Goal: Find contact information: Find contact information

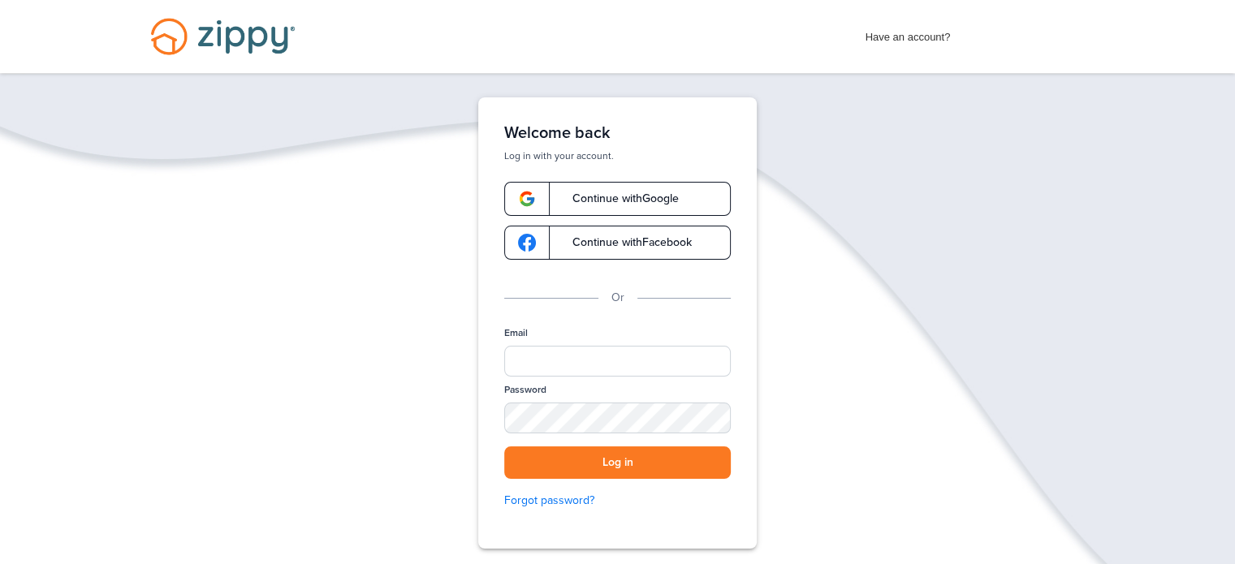
click at [619, 195] on span "Continue with Google" at bounding box center [617, 198] width 123 height 11
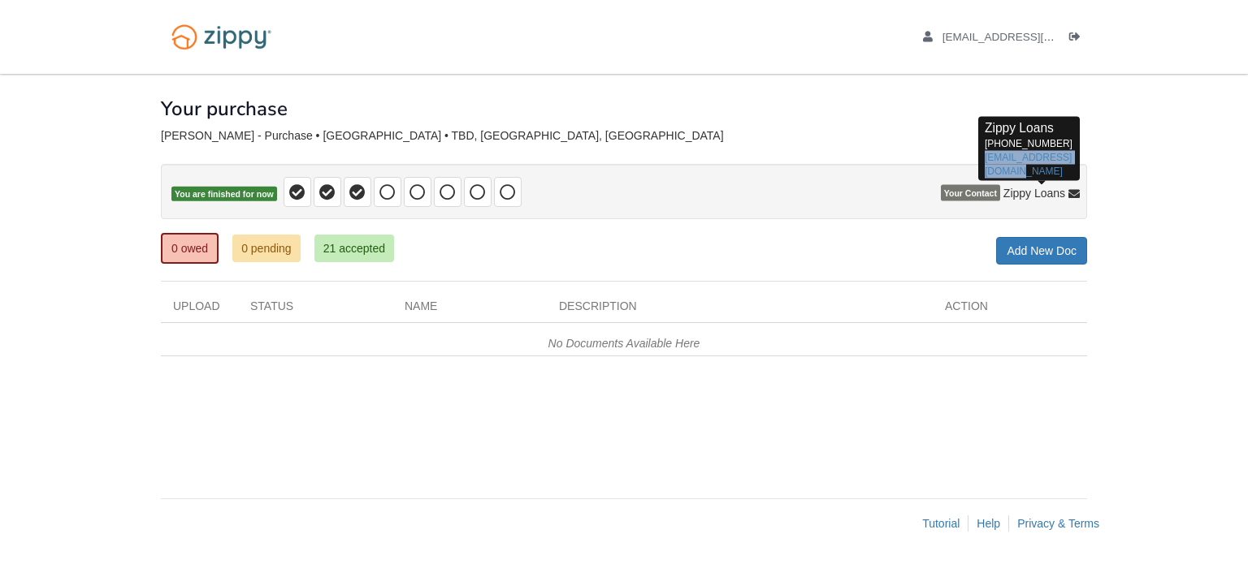
drag, startPoint x: 1021, startPoint y: 170, endPoint x: 980, endPoint y: 161, distance: 42.4
click at [980, 161] on div "Zippy Loans [PHONE_NUMBER] [EMAIL_ADDRESS][DOMAIN_NAME]" at bounding box center [1029, 148] width 102 height 65
copy link "[EMAIL_ADDRESS][DOMAIN_NAME]"
